Goal: Task Accomplishment & Management: Manage account settings

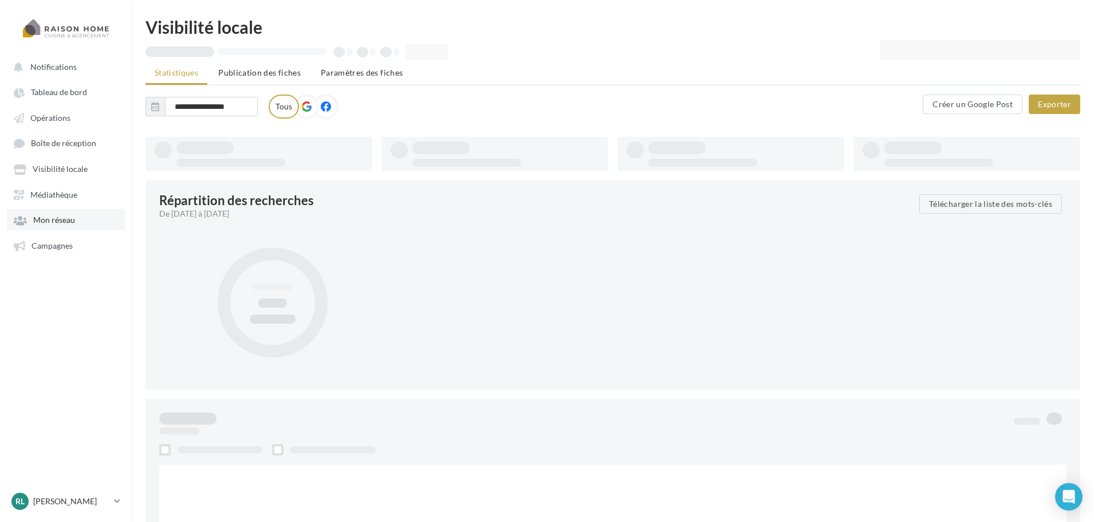
click at [65, 219] on span "Mon réseau" at bounding box center [54, 220] width 42 height 10
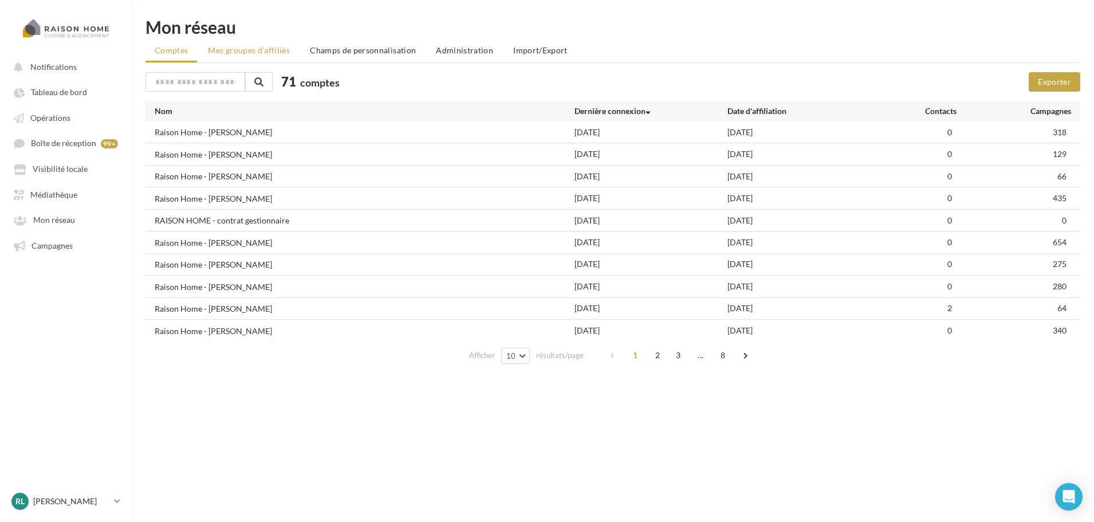
click at [247, 45] on li "Mes groupes d'affiliés" at bounding box center [249, 50] width 100 height 21
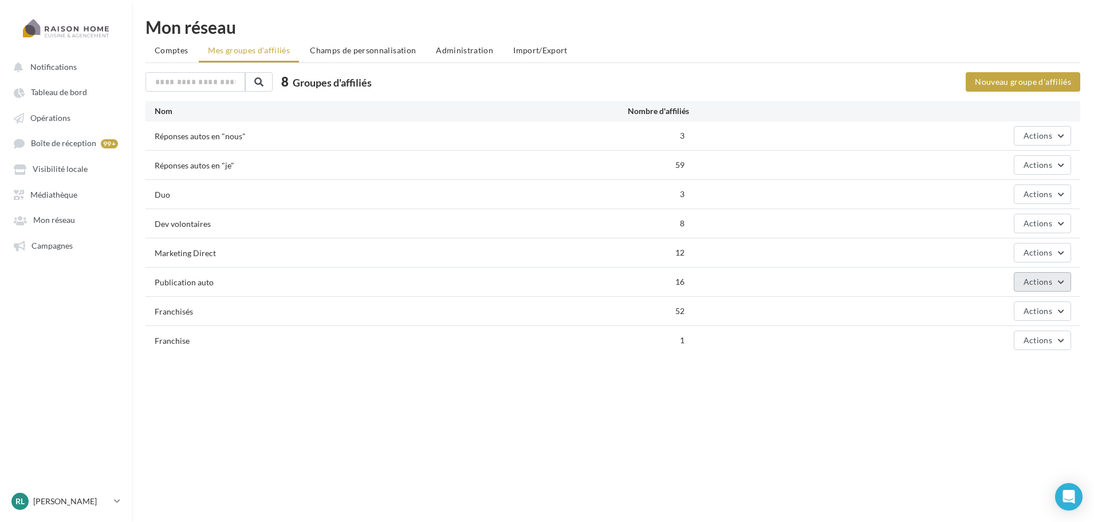
click at [1052, 282] on button "Actions" at bounding box center [1041, 281] width 57 height 19
click at [1029, 306] on button "Editer" at bounding box center [1013, 309] width 115 height 30
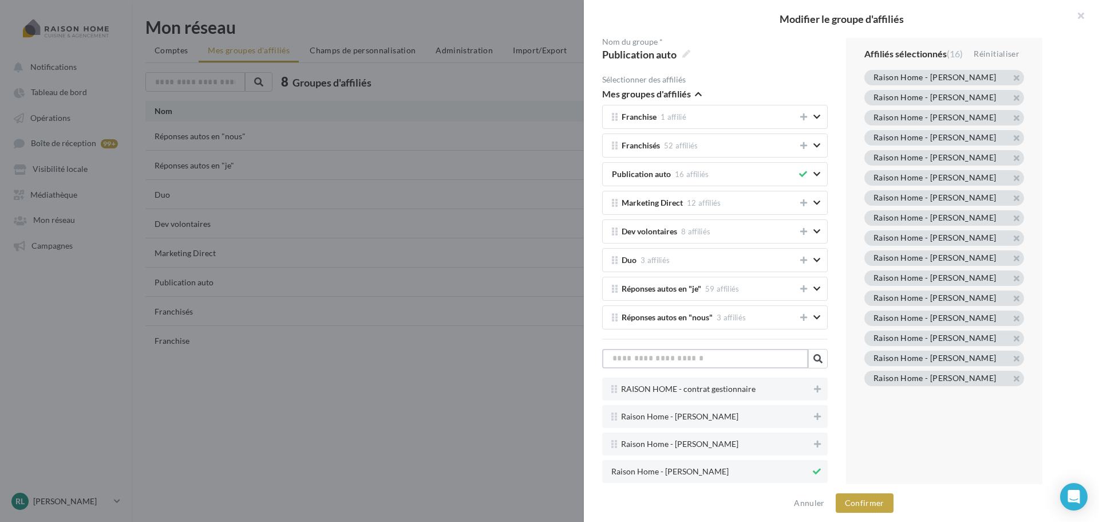
click at [737, 359] on input "text" at bounding box center [705, 358] width 206 height 19
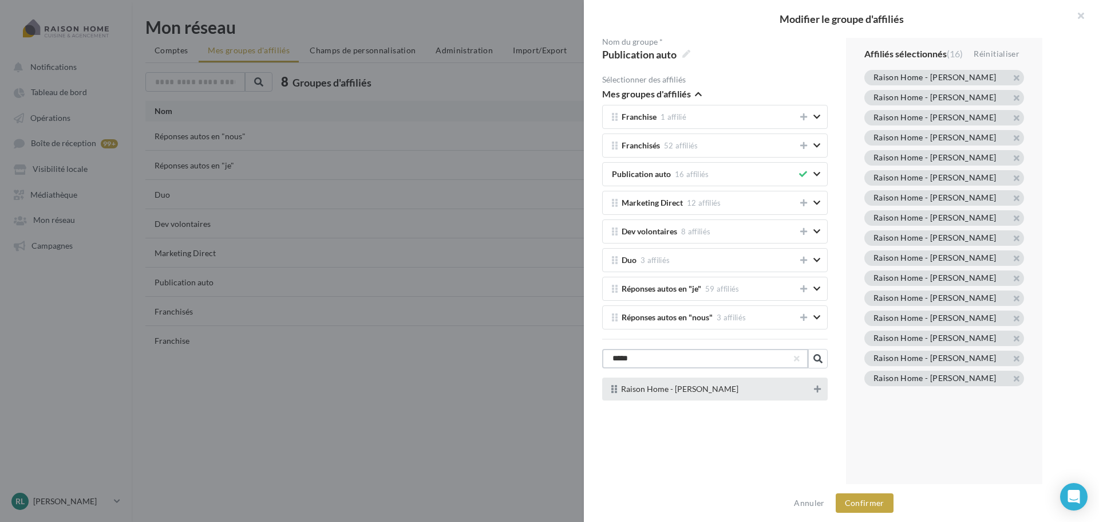
type input "*****"
click at [818, 388] on button at bounding box center [817, 389] width 11 height 14
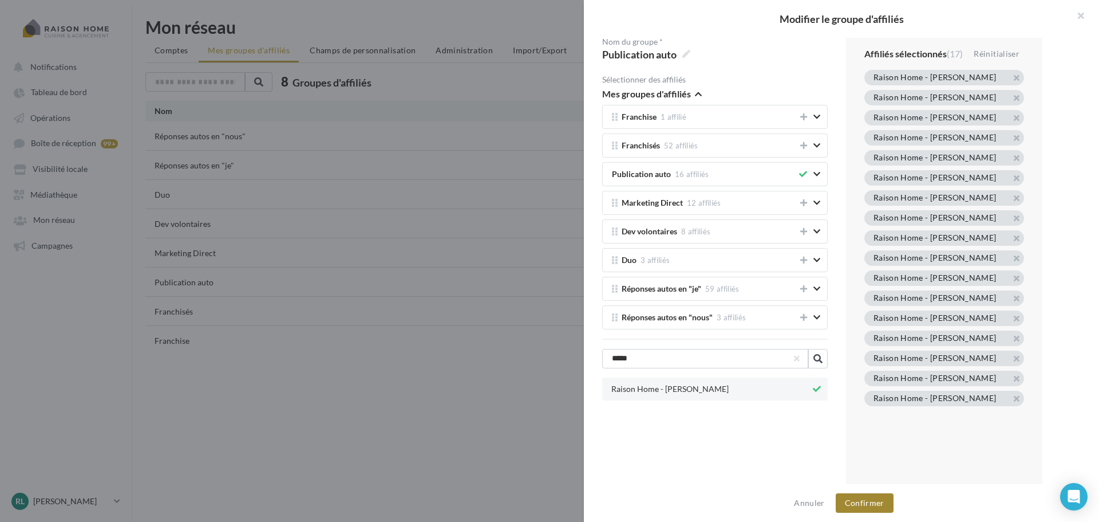
click at [872, 498] on button "Confirmer" at bounding box center [865, 502] width 58 height 19
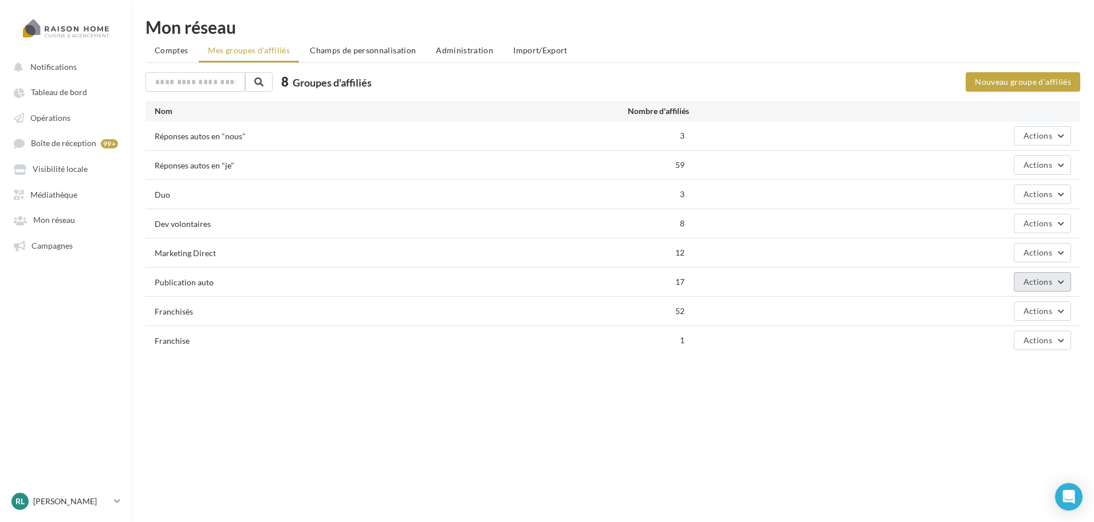
click at [1036, 282] on span "Actions" at bounding box center [1037, 282] width 29 height 10
click at [1016, 304] on button "Editer" at bounding box center [1013, 309] width 115 height 30
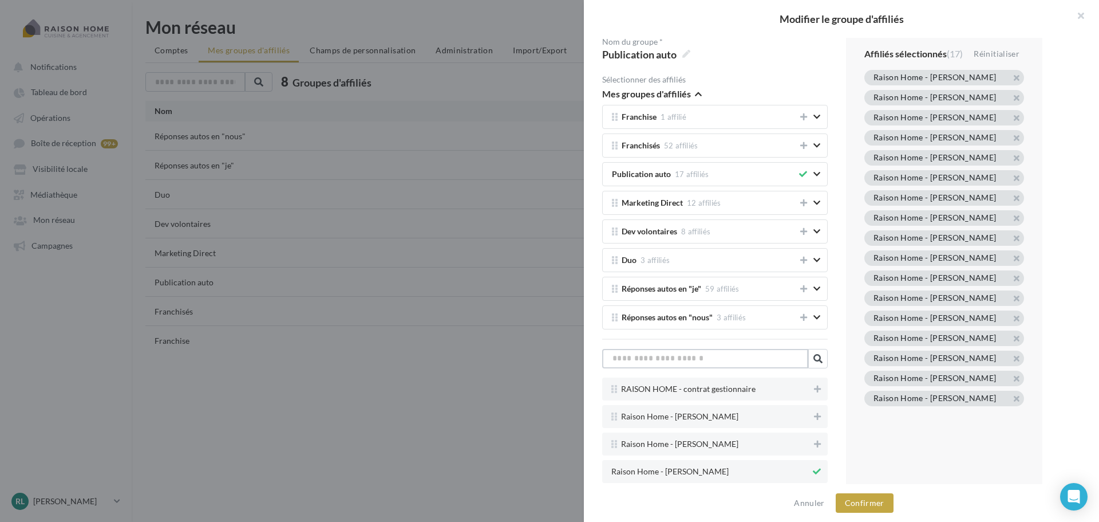
click at [721, 364] on input "text" at bounding box center [705, 358] width 206 height 19
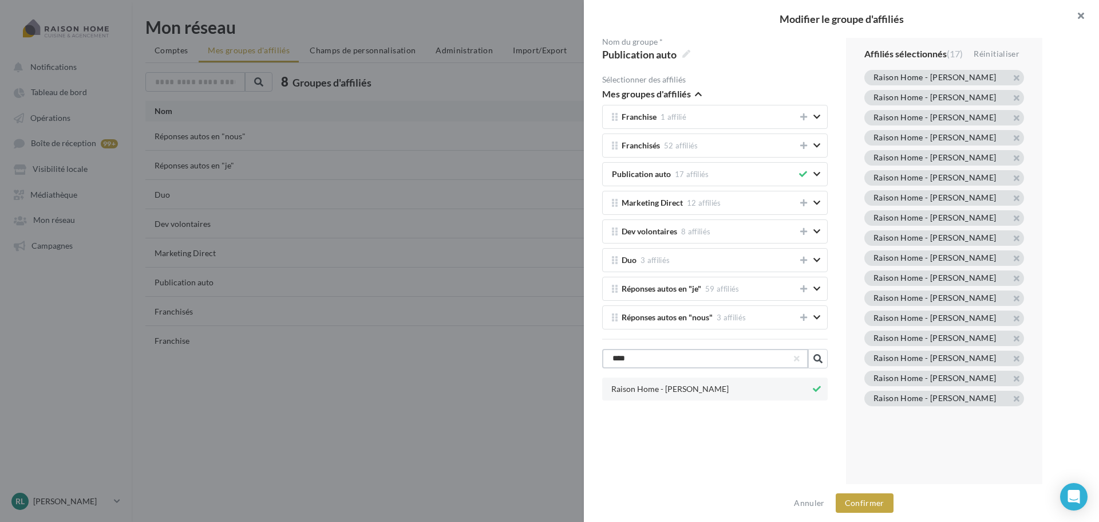
type input "****"
click at [1081, 15] on button "button" at bounding box center [1076, 17] width 46 height 34
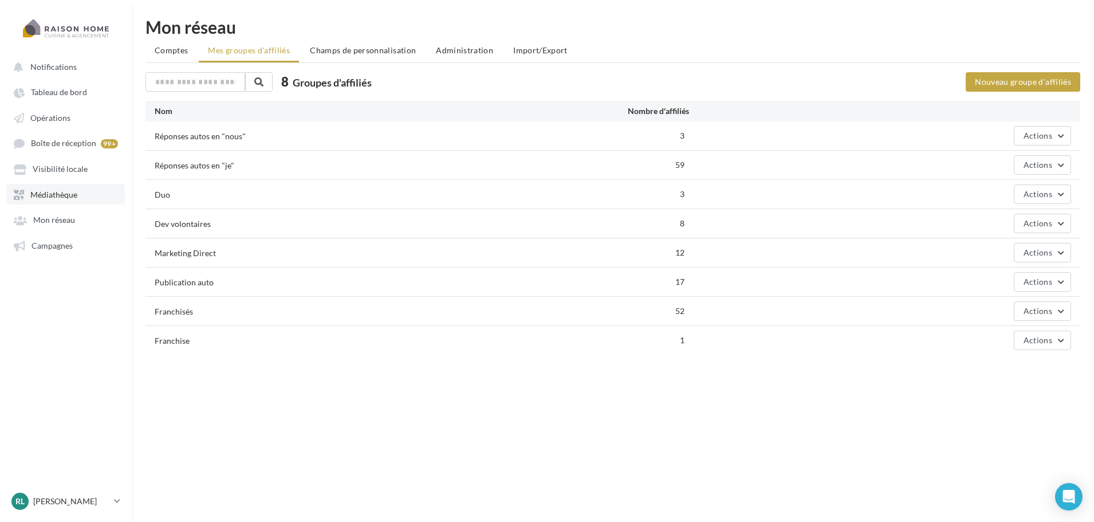
click at [65, 193] on span "Médiathèque" at bounding box center [53, 195] width 47 height 10
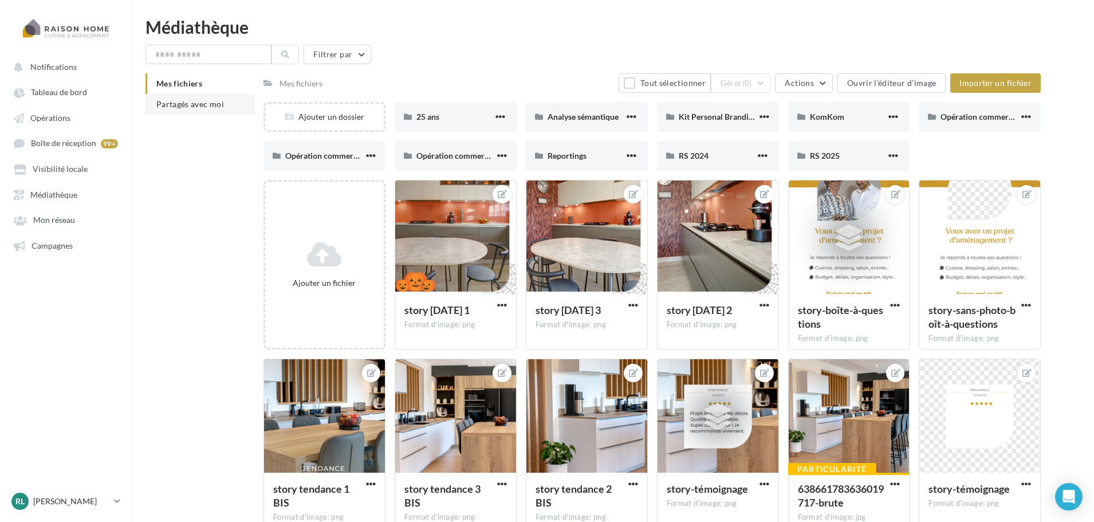
click at [191, 104] on span "Partagés avec moi" at bounding box center [190, 104] width 68 height 10
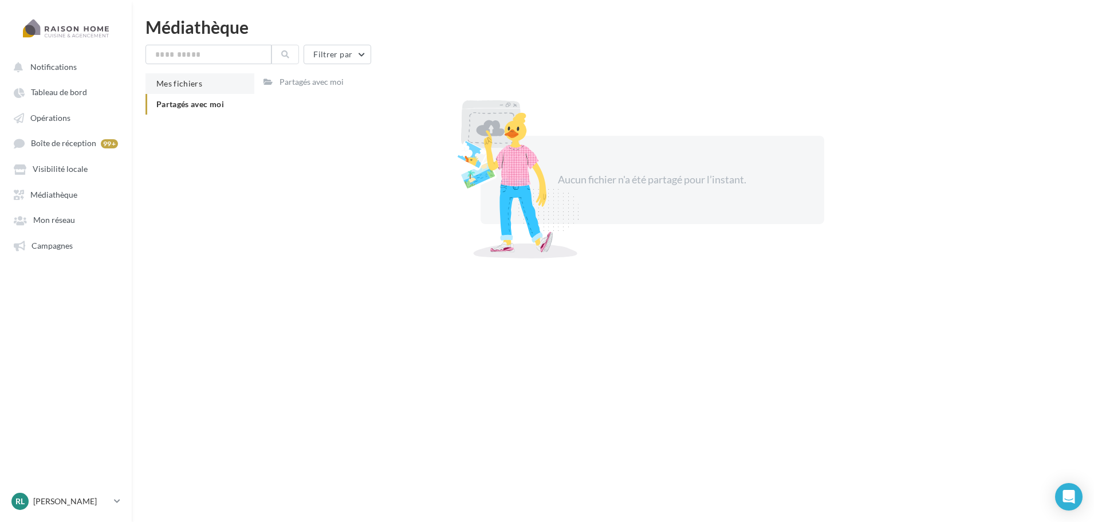
click at [184, 82] on span "Mes fichiers" at bounding box center [179, 83] width 46 height 10
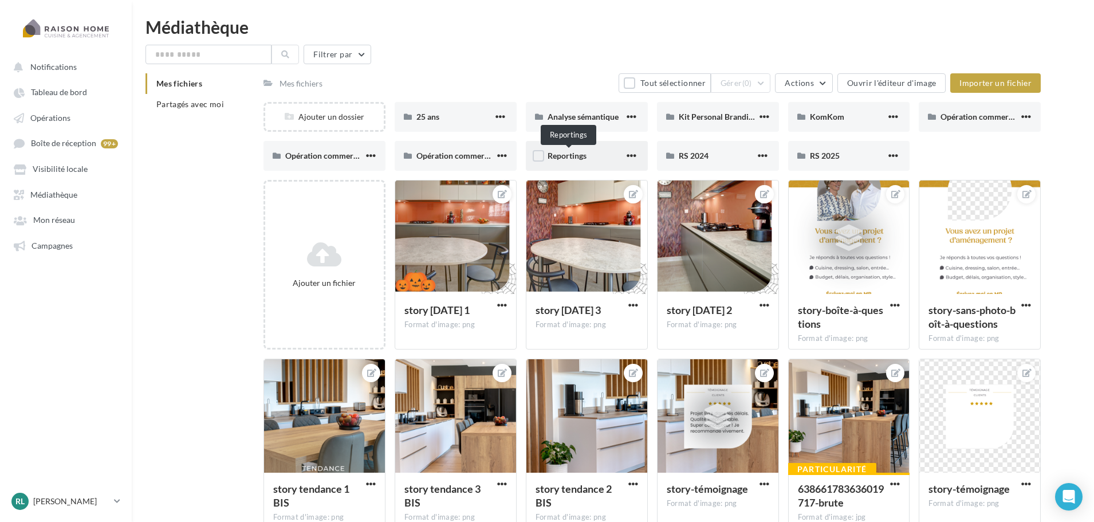
click at [584, 155] on span "Reportings" at bounding box center [566, 156] width 39 height 10
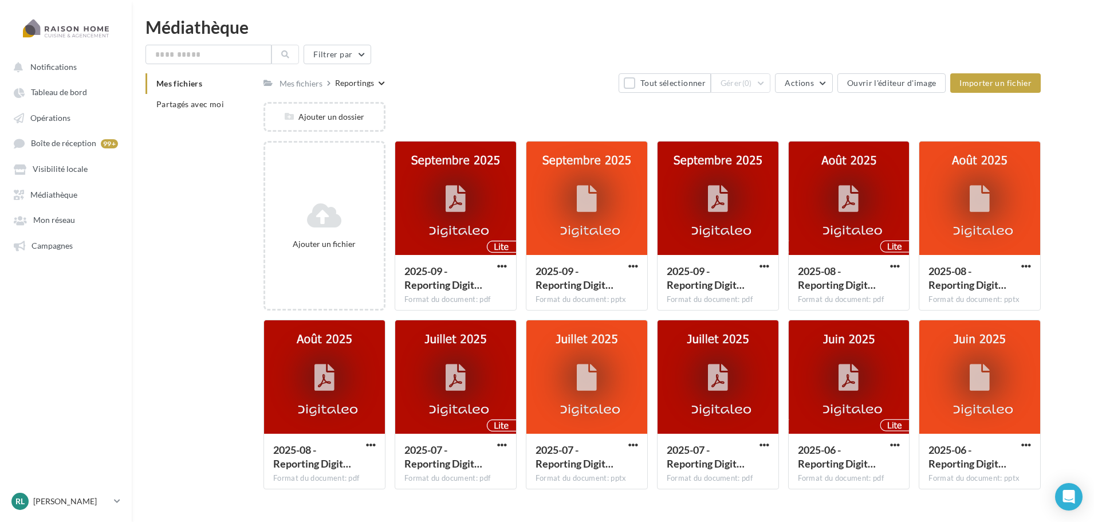
click at [520, 72] on div "Filtrer par Mes fichiers Partagés avec moi Mes fichiers Reportings Tout sélecti…" at bounding box center [612, 271] width 934 height 453
click at [599, 218] on div at bounding box center [586, 198] width 121 height 115
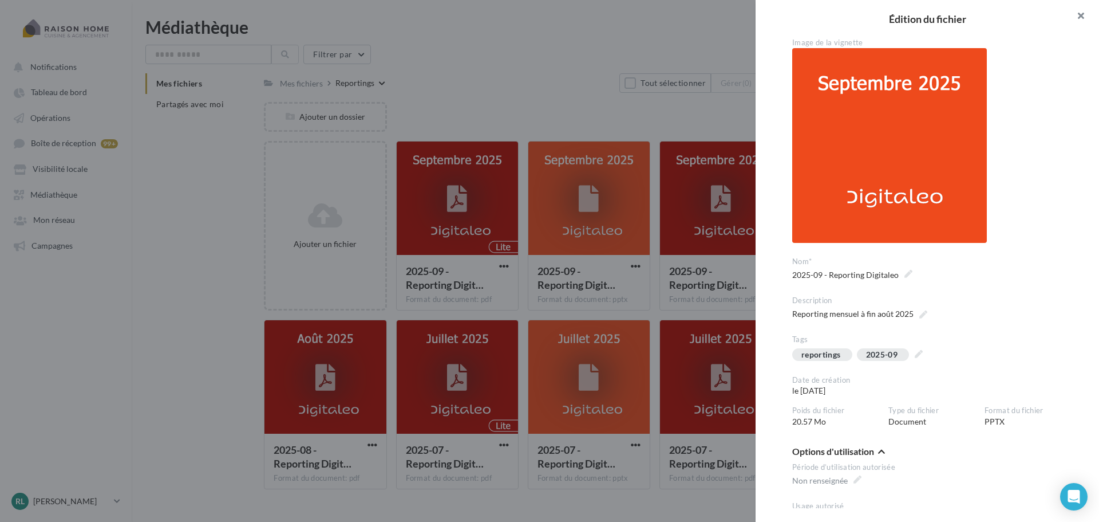
click at [1082, 13] on button "button" at bounding box center [1076, 17] width 46 height 34
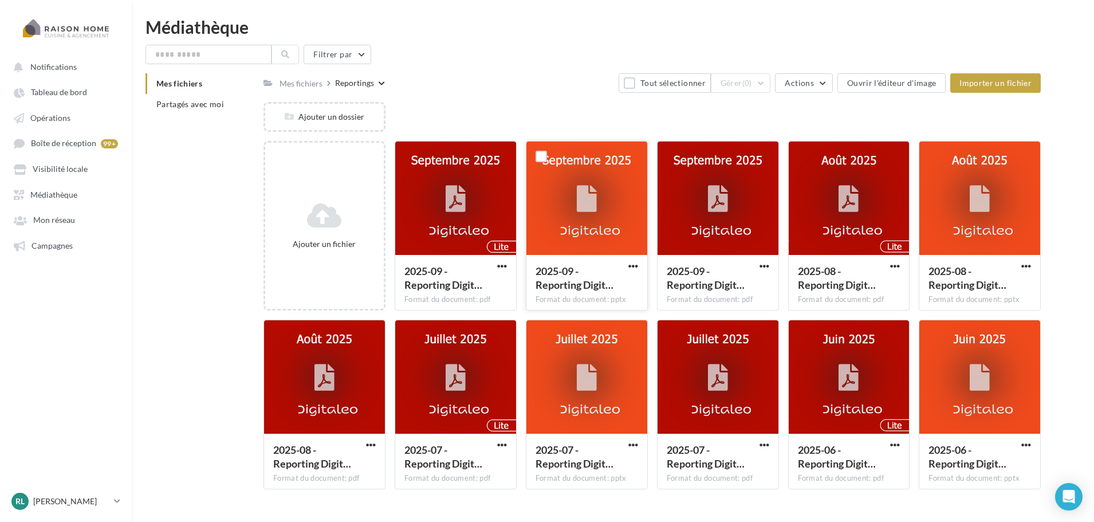
click at [626, 270] on button "button" at bounding box center [633, 266] width 14 height 11
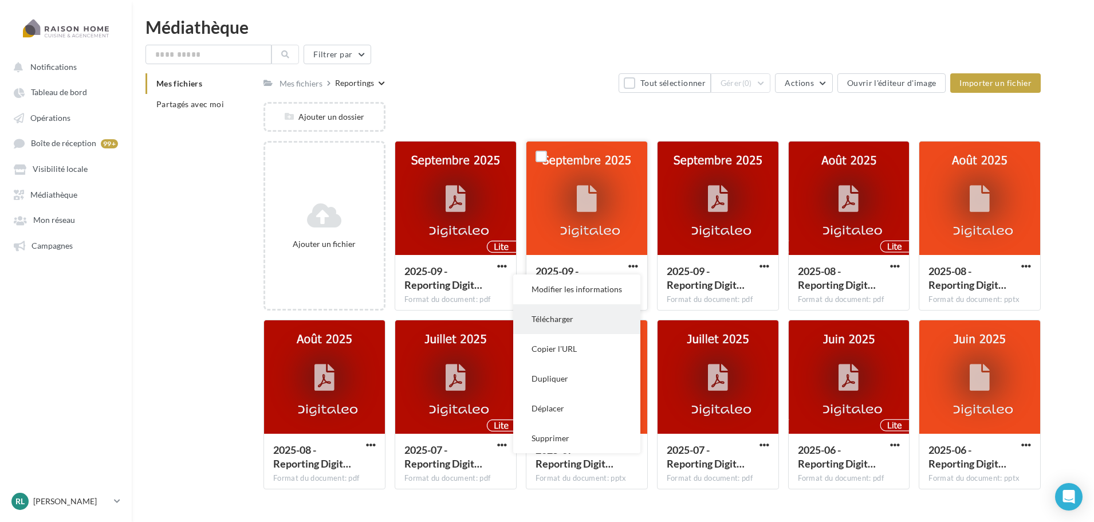
click at [586, 321] on button "Télécharger" at bounding box center [576, 319] width 127 height 30
